Goal: Information Seeking & Learning: Learn about a topic

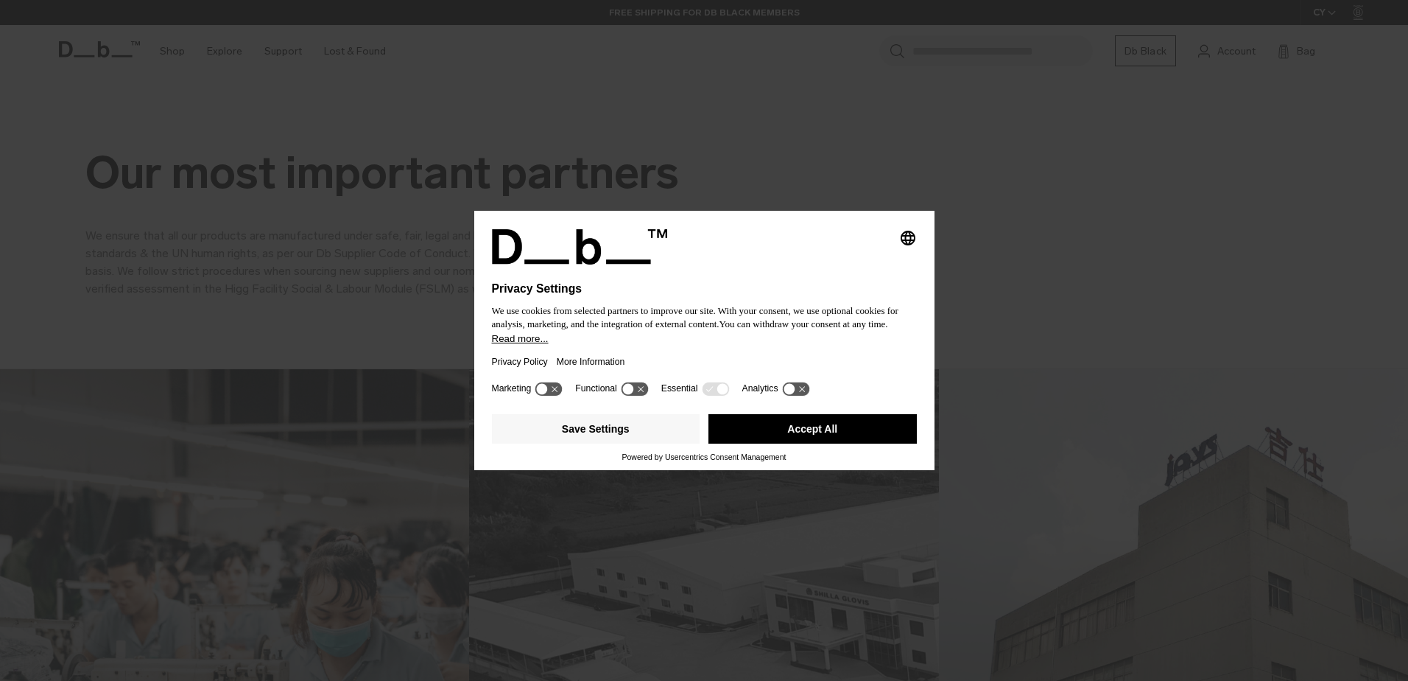
click at [224, 236] on div "Selecting an option will immediately change the language Privacy Settings We us…" at bounding box center [704, 340] width 1408 height 681
click at [636, 390] on icon at bounding box center [634, 389] width 27 height 14
click at [791, 392] on icon at bounding box center [789, 389] width 11 height 11
click at [797, 387] on icon at bounding box center [802, 389] width 11 height 11
click at [596, 433] on button "Save Settings" at bounding box center [596, 428] width 208 height 29
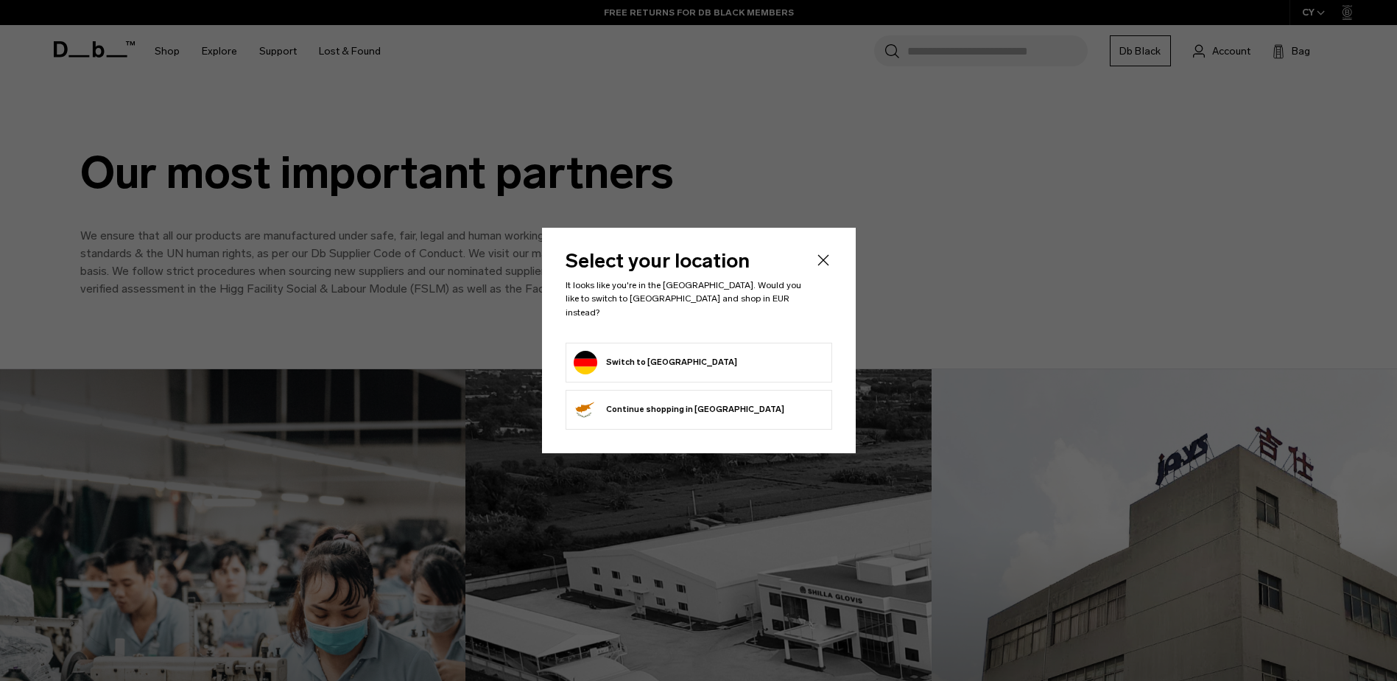
click at [710, 354] on form "Switch to Germany" at bounding box center [699, 363] width 250 height 24
click at [688, 352] on form "Switch to Germany" at bounding box center [699, 363] width 250 height 24
click at [825, 266] on icon "Close" at bounding box center [824, 260] width 18 height 18
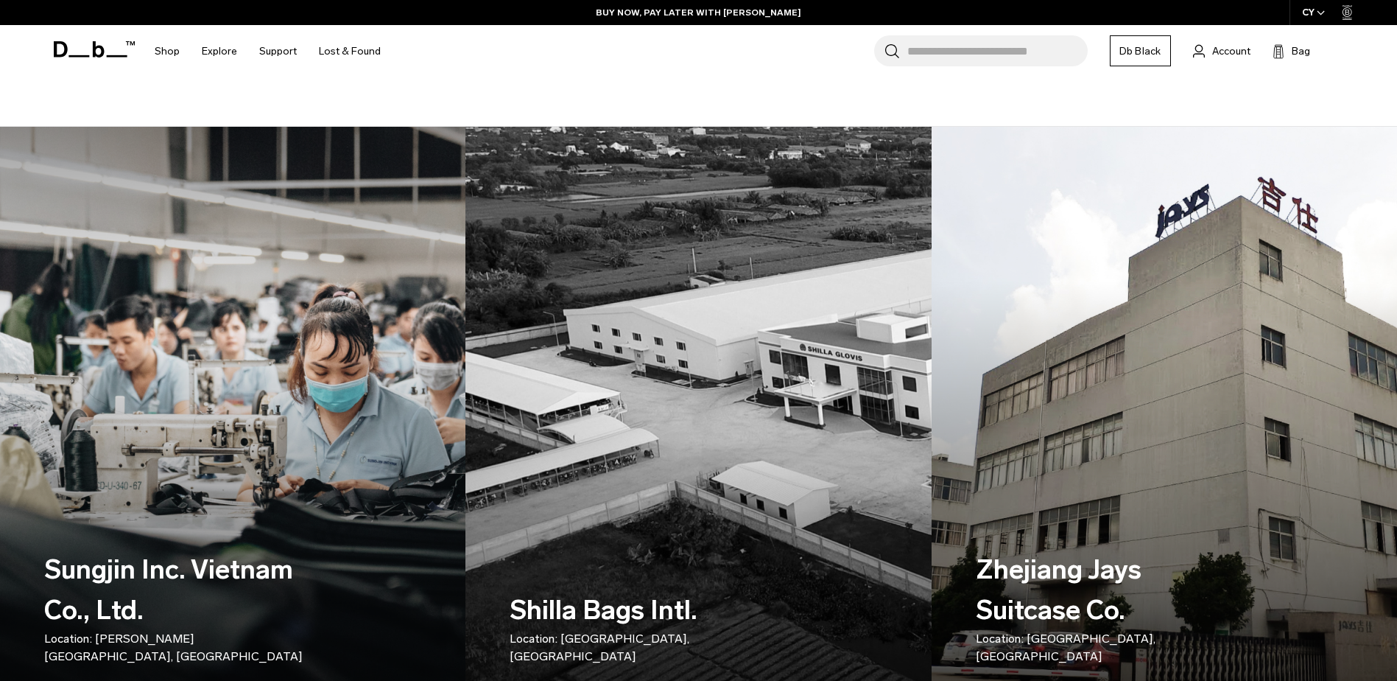
scroll to position [221, 0]
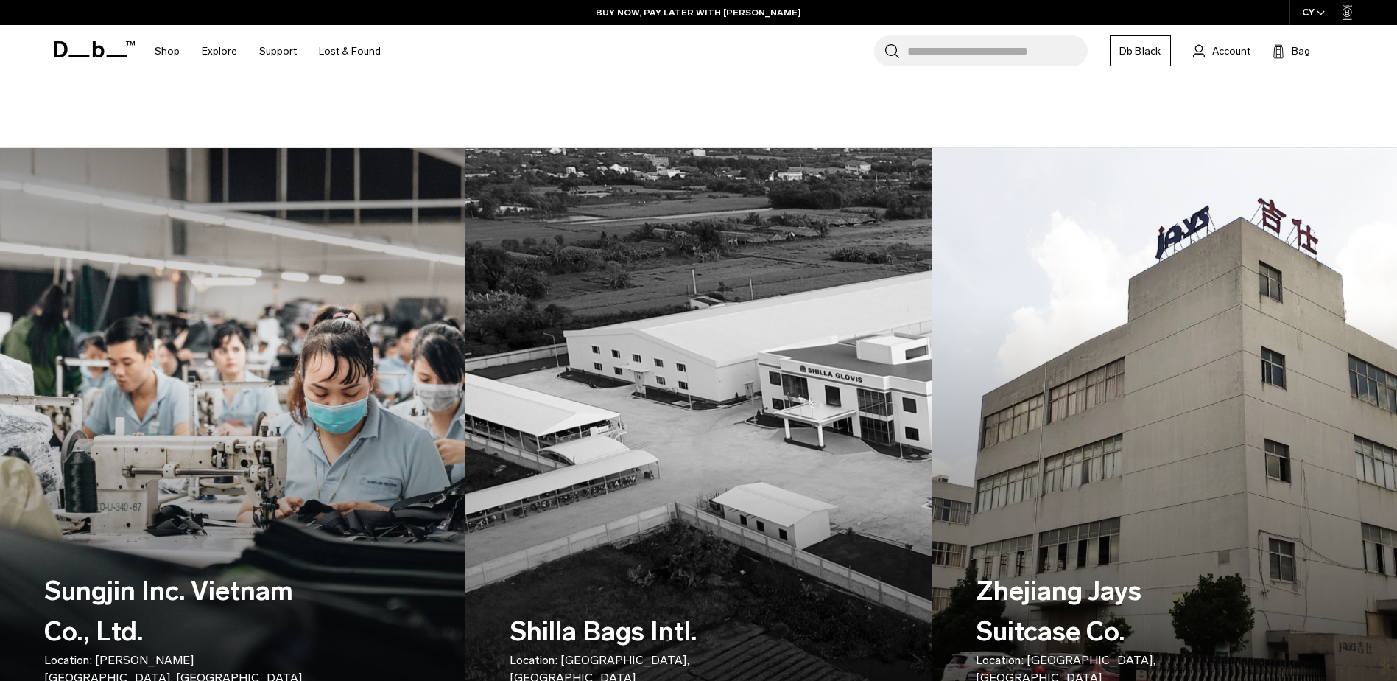
click at [1043, 255] on img at bounding box center [1164, 439] width 480 height 600
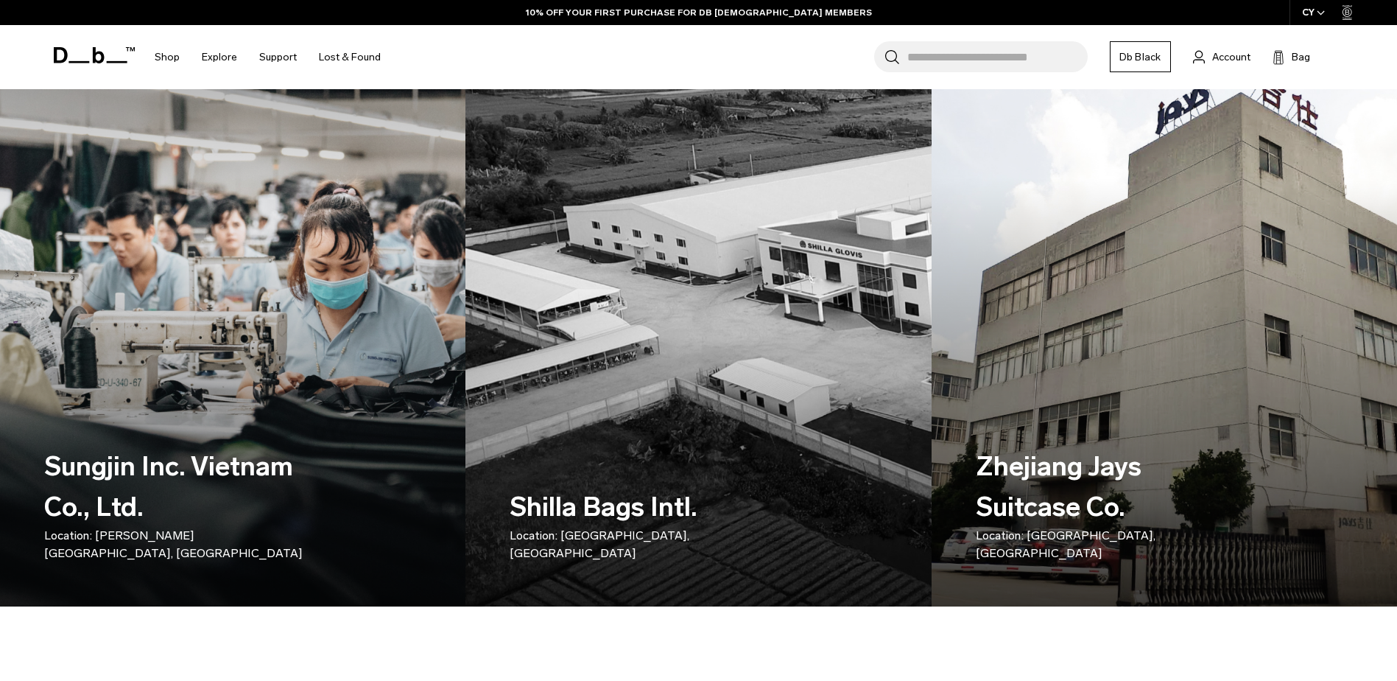
scroll to position [442, 0]
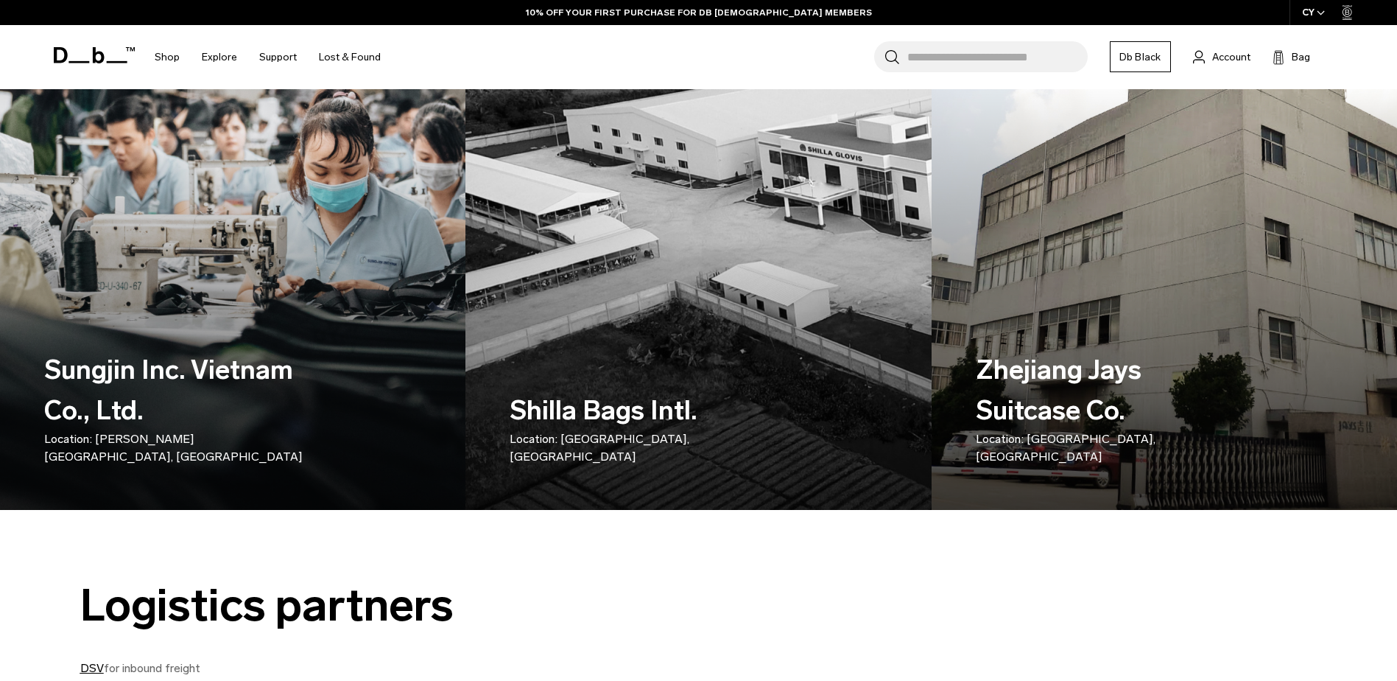
click at [1058, 189] on img at bounding box center [1164, 218] width 480 height 600
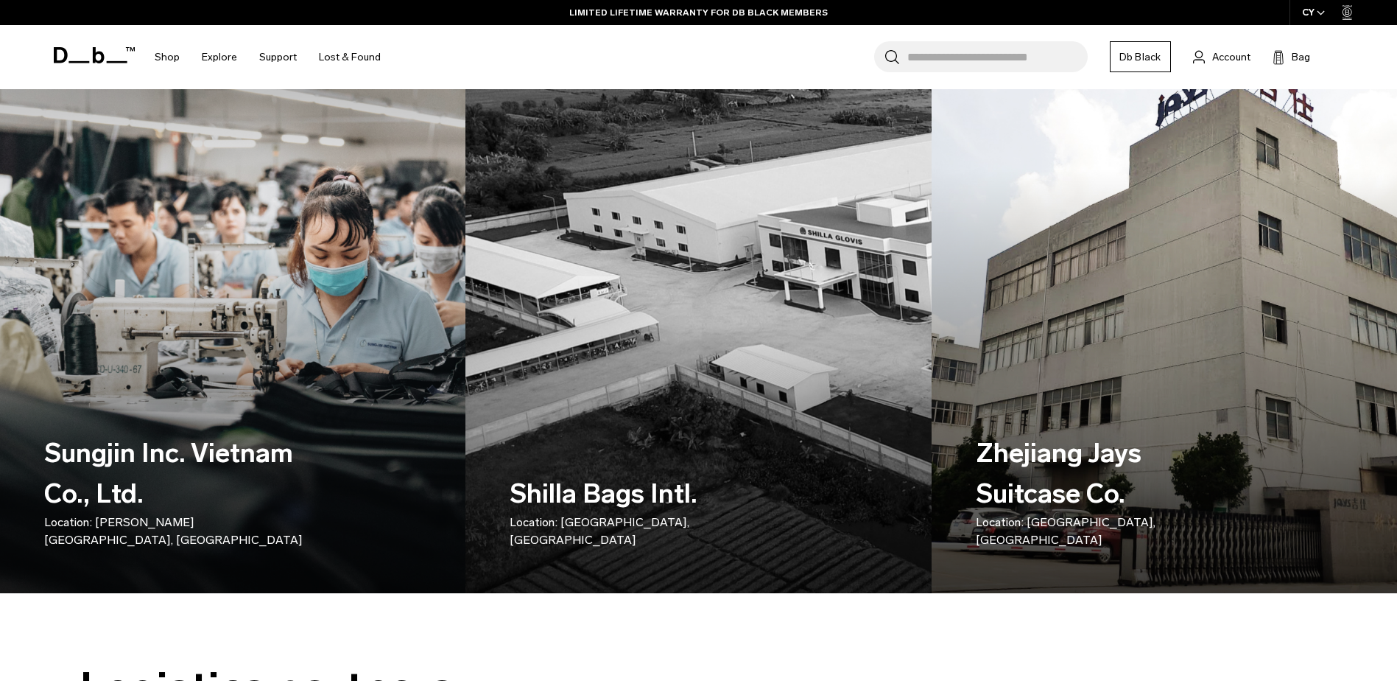
scroll to position [368, 0]
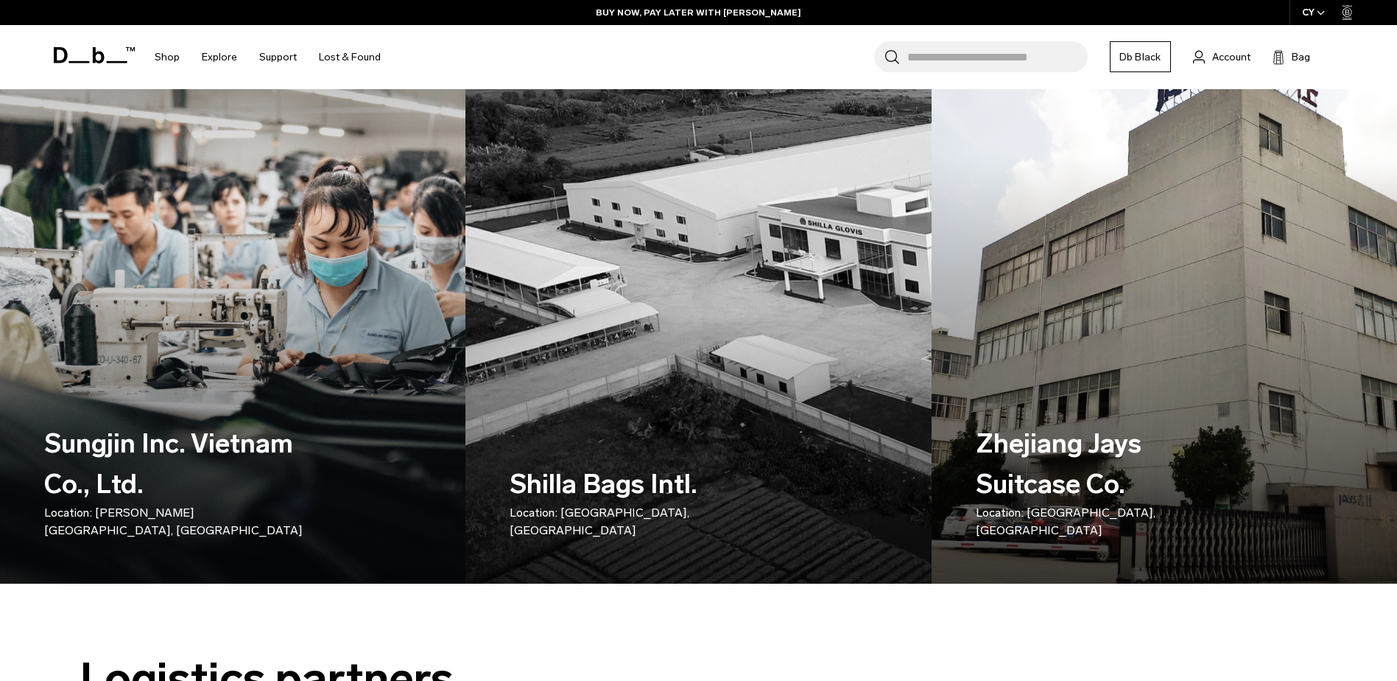
click at [1167, 398] on div "Zhejiang Jays Suitcase Co. Location: [GEOGRAPHIC_DATA], [GEOGRAPHIC_DATA]" at bounding box center [1108, 480] width 265 height 203
click at [1154, 429] on div "Zhejiang Jays Suitcase Co. Location: [GEOGRAPHIC_DATA], [GEOGRAPHIC_DATA]" at bounding box center [1108, 480] width 265 height 203
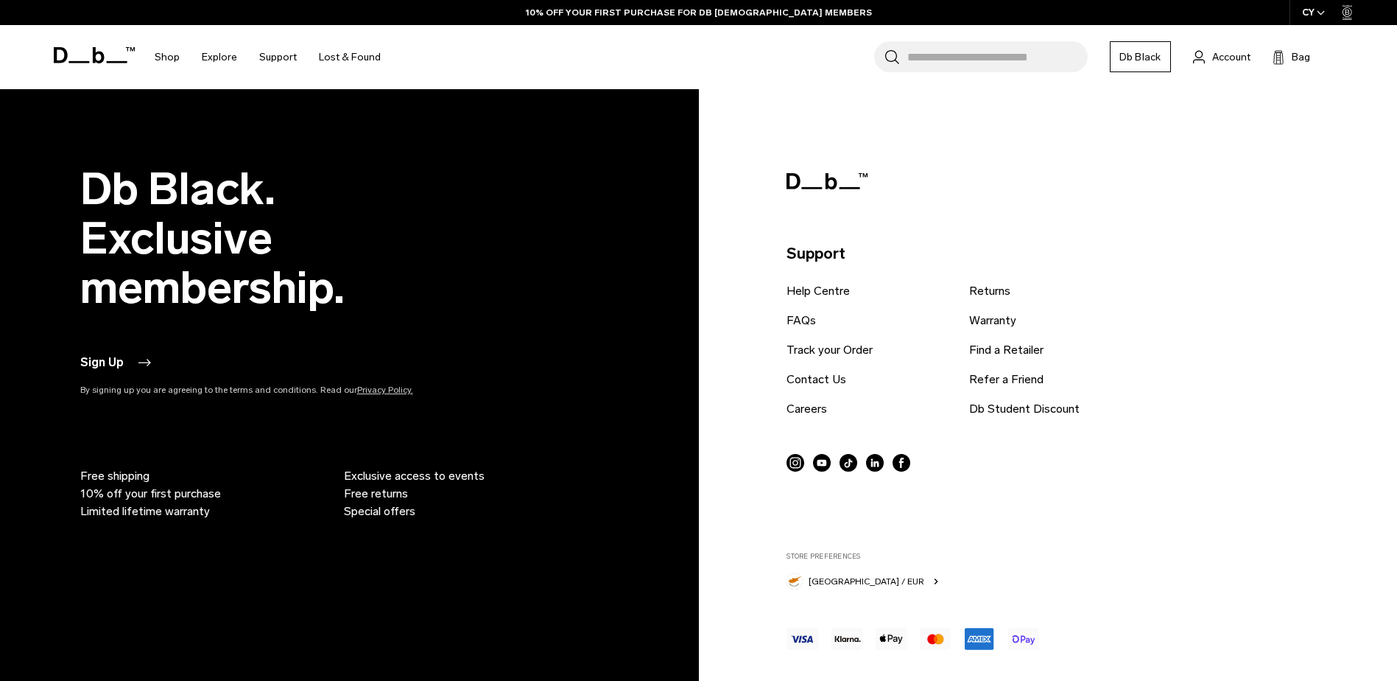
scroll to position [1440, 0]
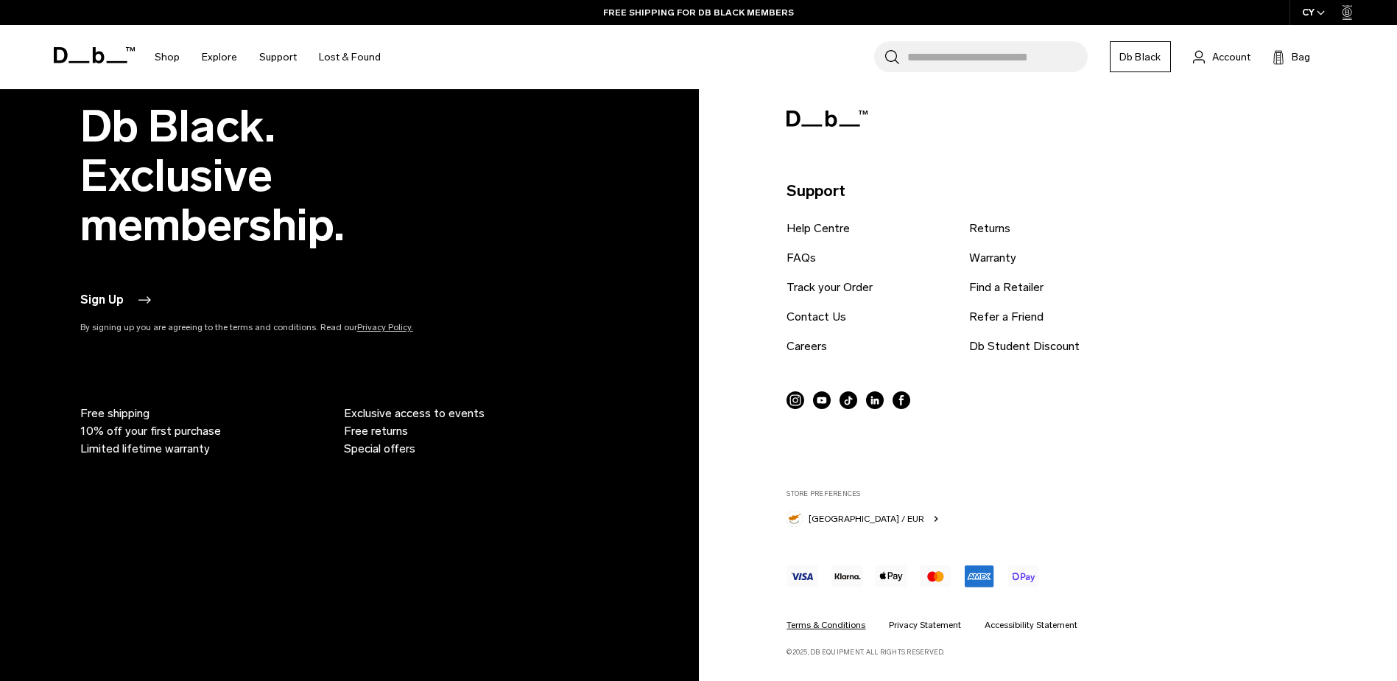
click at [820, 622] on link "Terms & Conditions" at bounding box center [826, 624] width 79 height 13
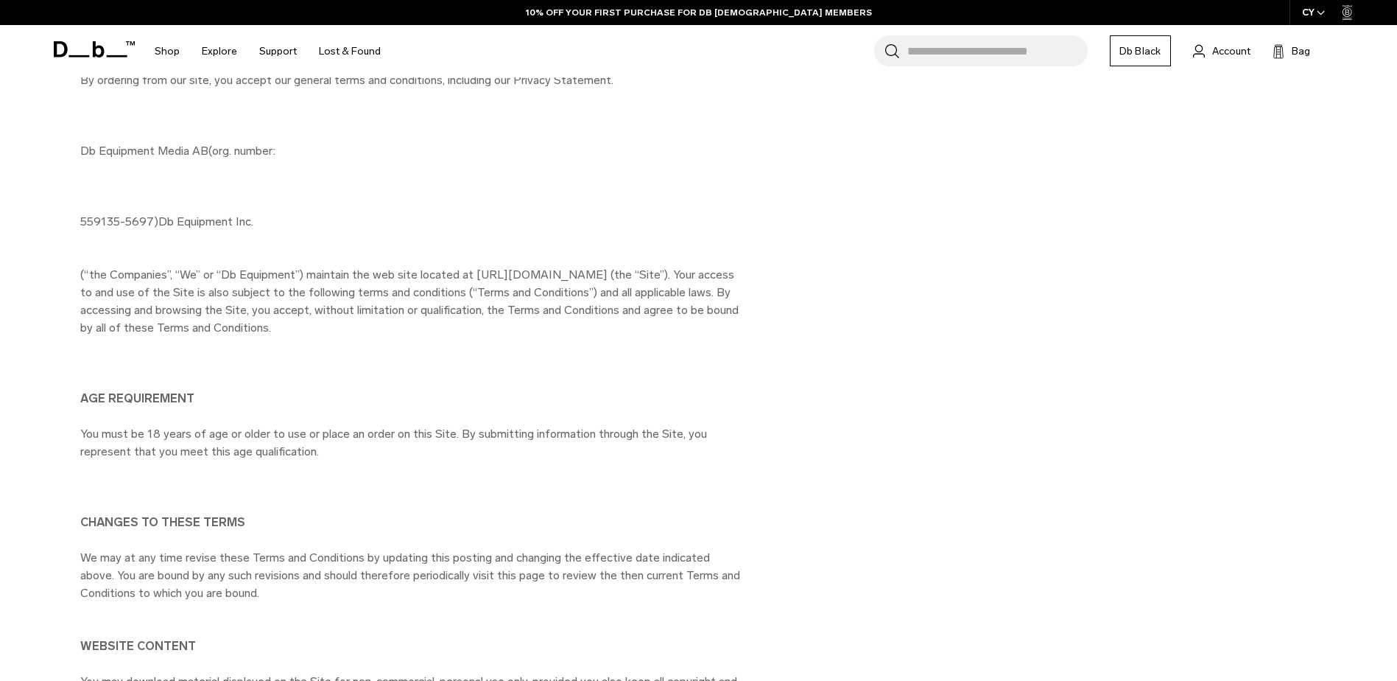
scroll to position [368, 0]
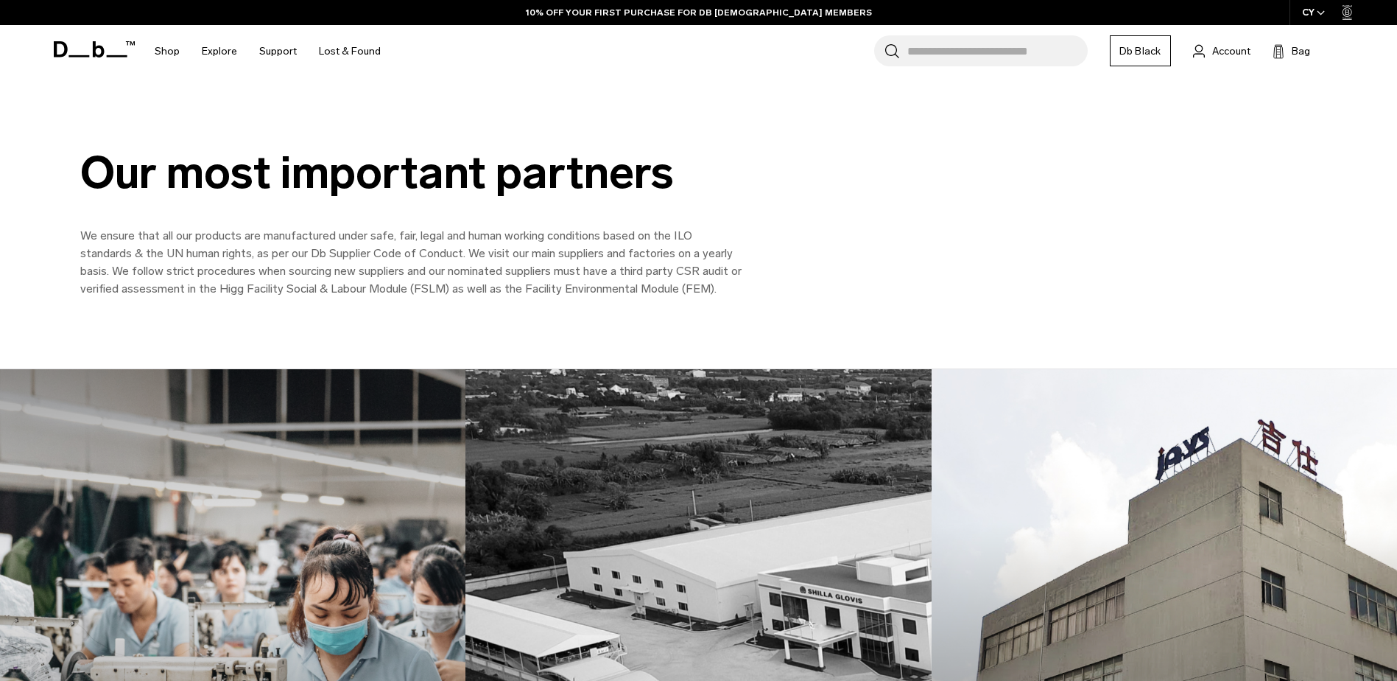
click at [1160, 466] on img at bounding box center [1164, 660] width 480 height 600
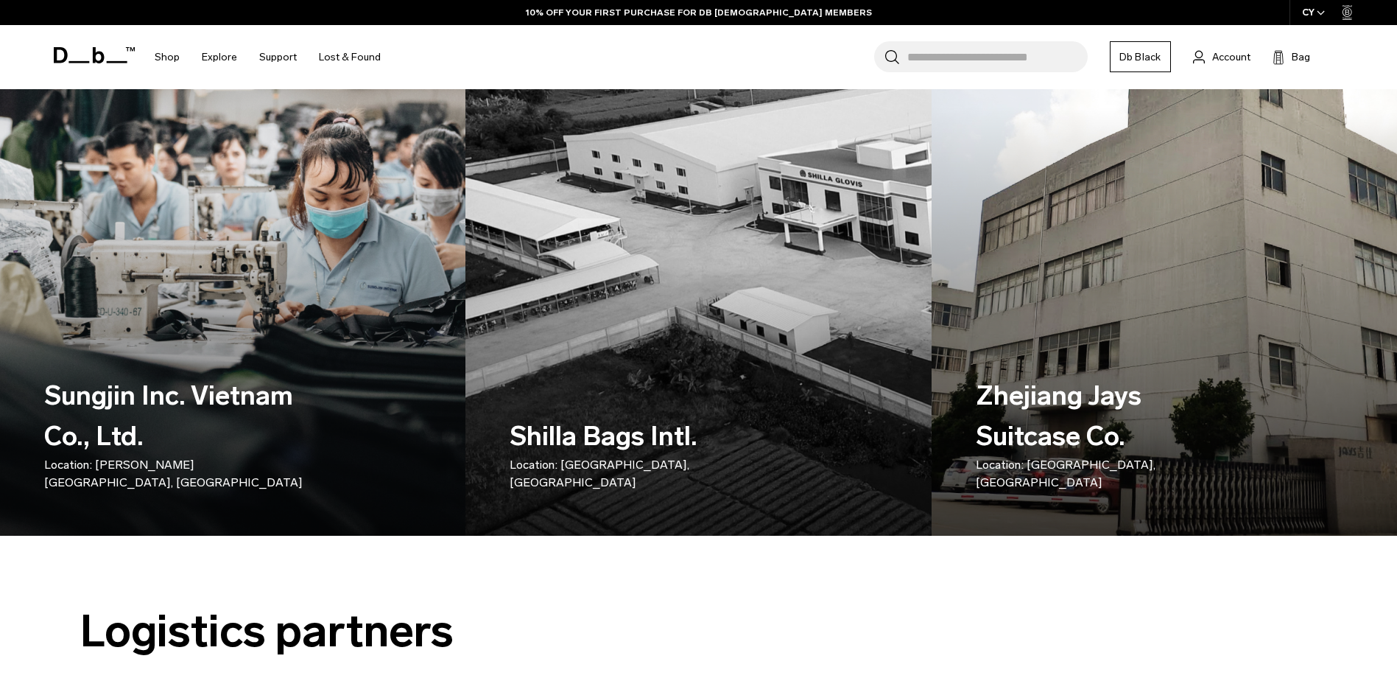
scroll to position [442, 0]
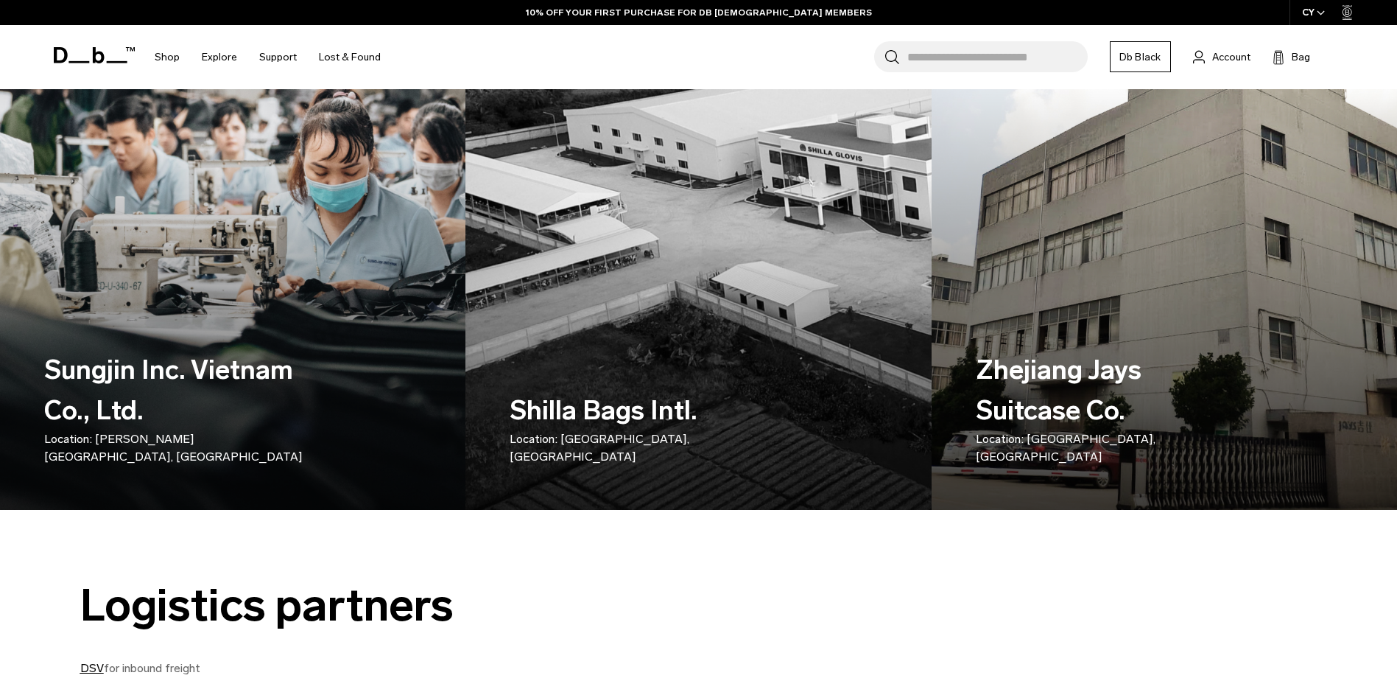
click at [1148, 427] on h3 "Zhejiang Jays Suitcase Co. Location: [GEOGRAPHIC_DATA], [GEOGRAPHIC_DATA]" at bounding box center [1108, 407] width 265 height 115
